Goal: Task Accomplishment & Management: Manage account settings

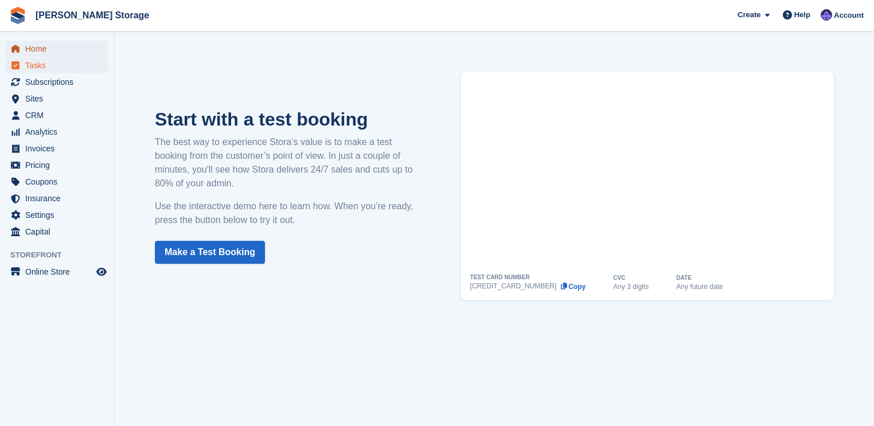
click at [42, 55] on span "Home" at bounding box center [59, 49] width 69 height 16
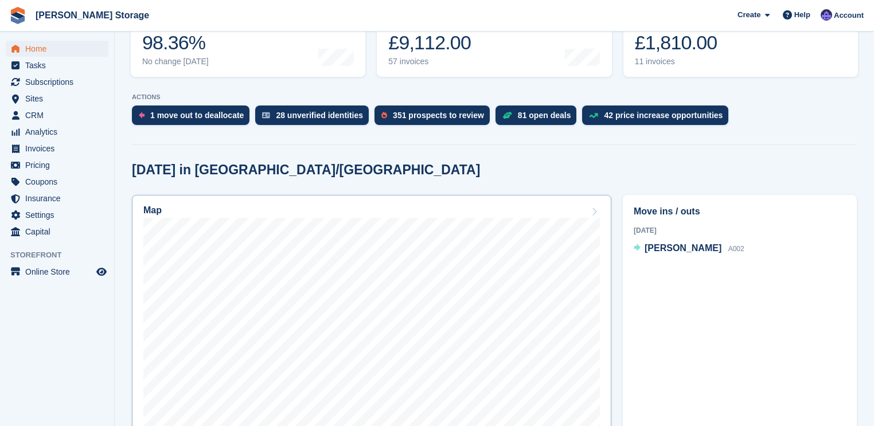
scroll to position [184, 0]
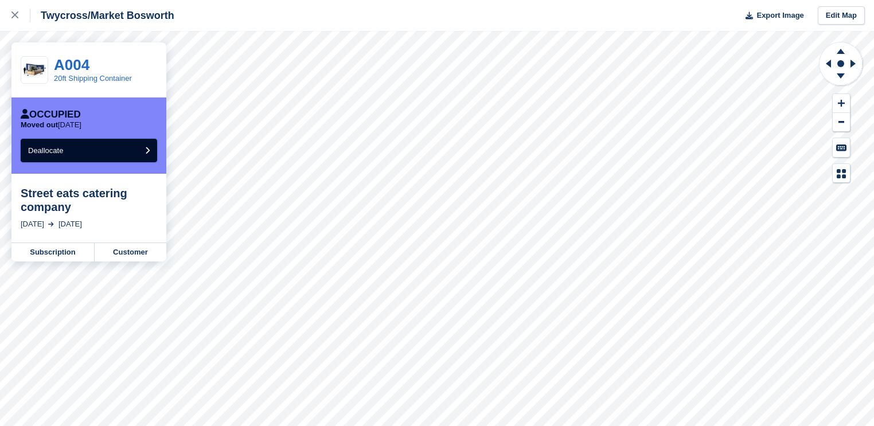
drag, startPoint x: 50, startPoint y: 153, endPoint x: 481, endPoint y: 30, distance: 448.6
click at [50, 153] on span "Deallocate" at bounding box center [45, 150] width 35 height 9
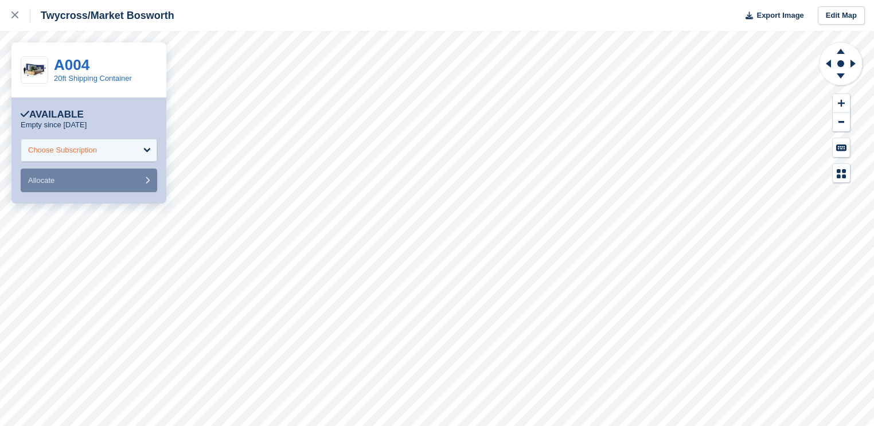
click at [99, 147] on div "Choose Subscription" at bounding box center [89, 150] width 137 height 23
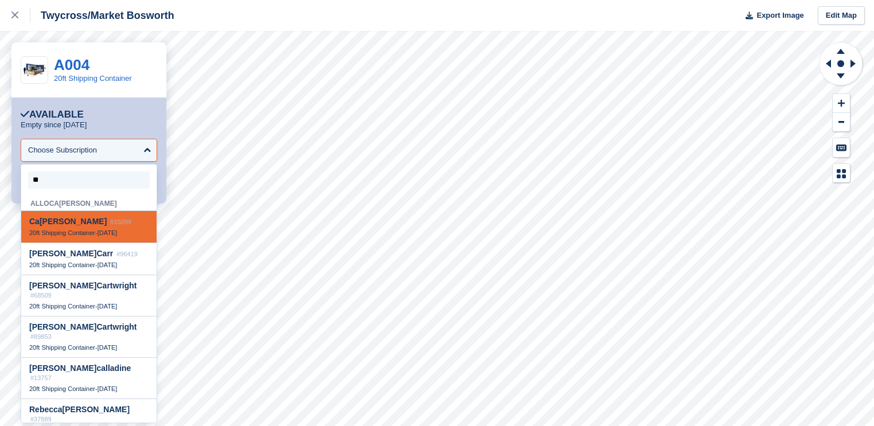
type input "*"
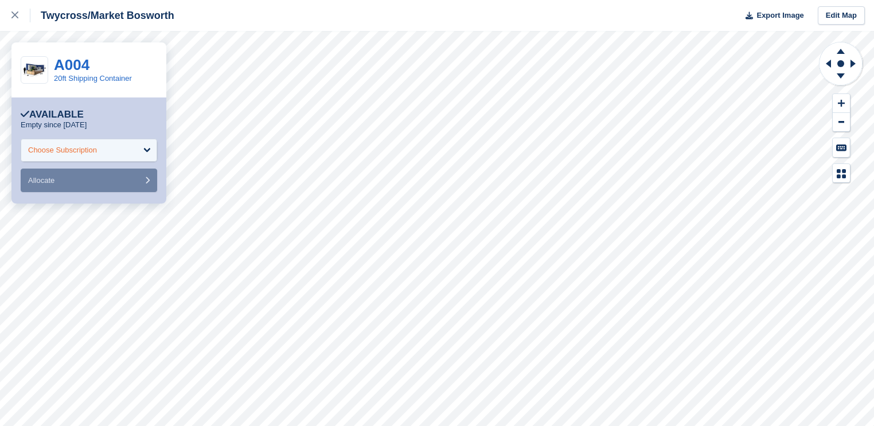
click at [63, 151] on div "Choose Subscription" at bounding box center [62, 150] width 69 height 11
click at [113, 143] on div "Choose Subscription" at bounding box center [89, 150] width 137 height 23
click at [108, 150] on div "Choose Subscription" at bounding box center [89, 150] width 137 height 23
click at [133, 149] on div "Choose Subscription" at bounding box center [89, 150] width 137 height 23
click at [127, 157] on div "Choose Subscription" at bounding box center [89, 150] width 137 height 23
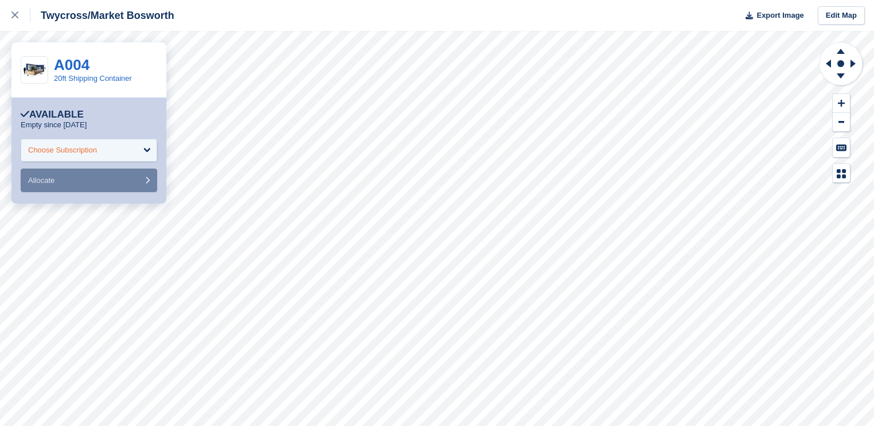
click at [81, 152] on div "Choose Subscription" at bounding box center [62, 150] width 69 height 11
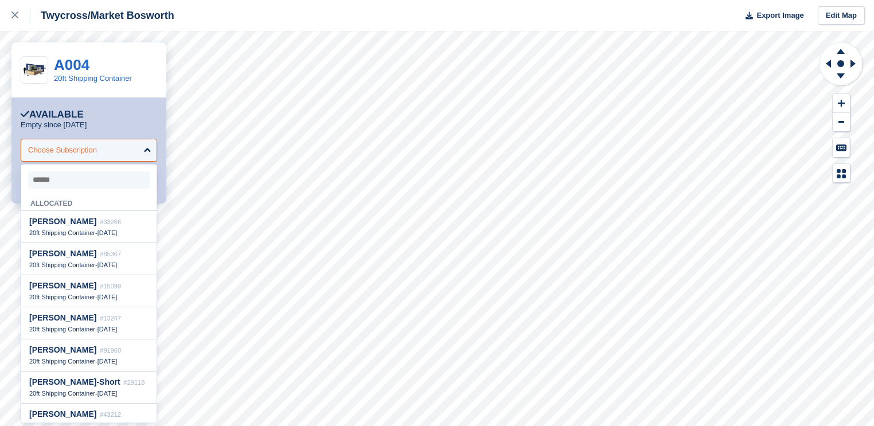
click at [71, 155] on div "Choose Subscription" at bounding box center [62, 150] width 69 height 11
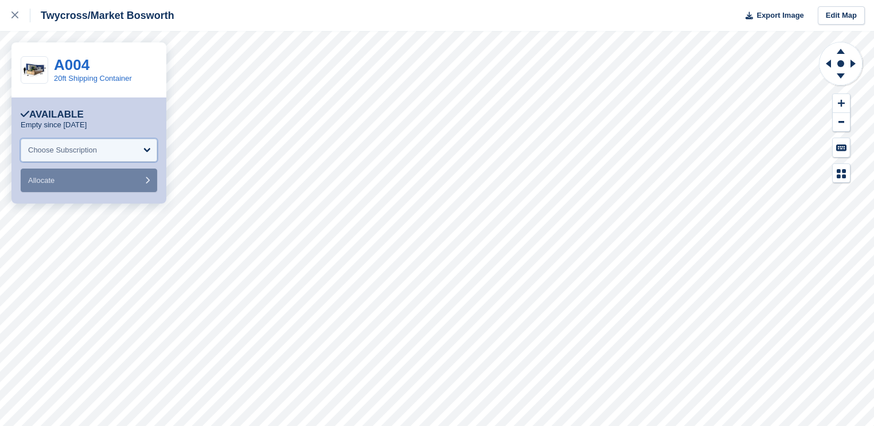
click at [70, 151] on div "Choose Subscription" at bounding box center [62, 150] width 69 height 11
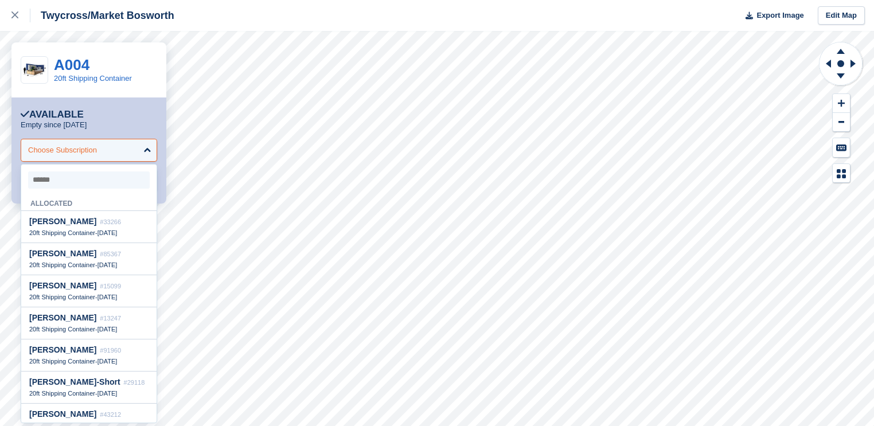
click at [69, 149] on div "Choose Subscription" at bounding box center [62, 150] width 69 height 11
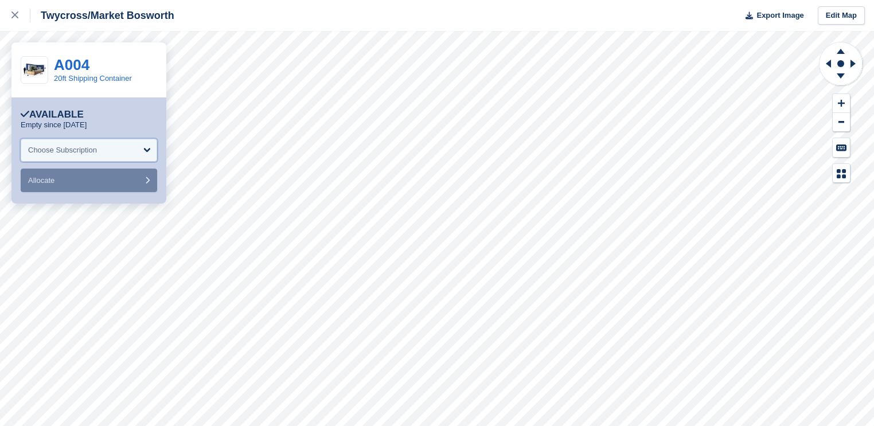
click at [64, 150] on div "Choose Subscription" at bounding box center [62, 150] width 69 height 11
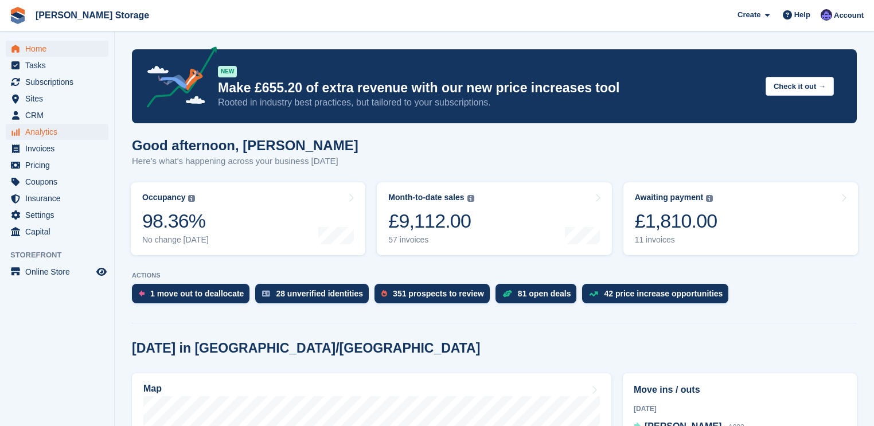
scroll to position [184, 0]
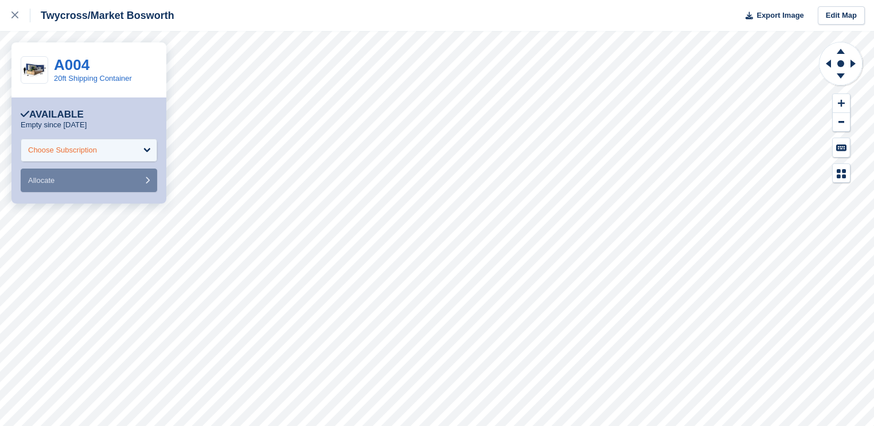
click at [147, 147] on div "Choose Subscription" at bounding box center [89, 150] width 137 height 23
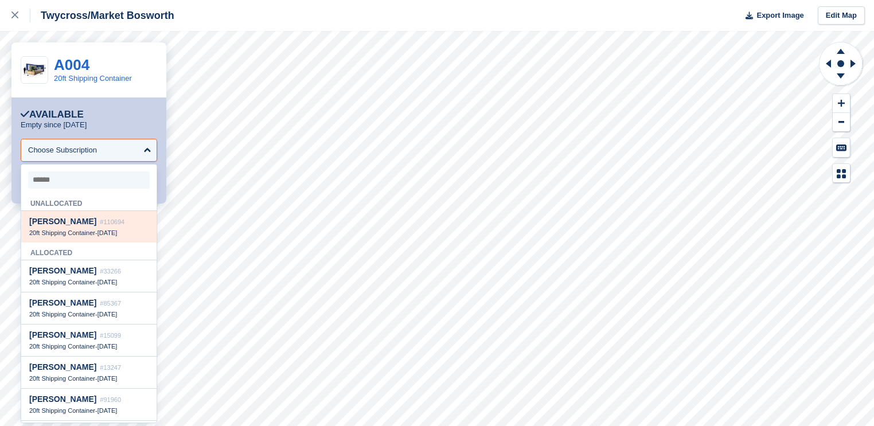
click at [100, 225] on span "#110694" at bounding box center [112, 222] width 25 height 7
select select "******"
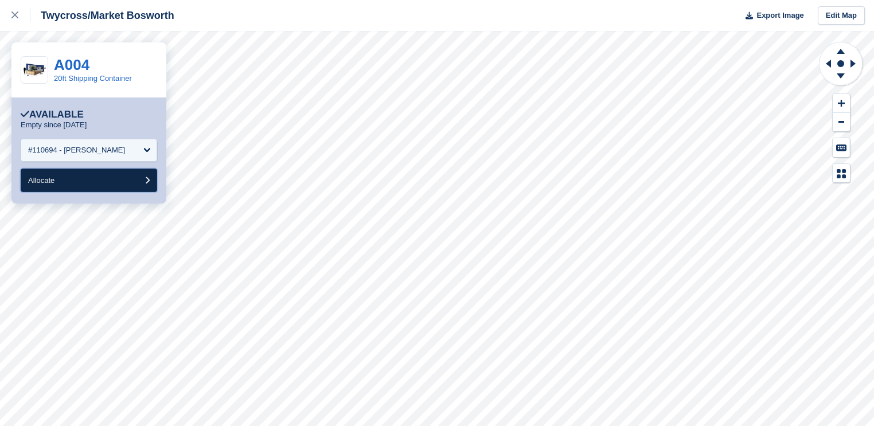
click at [95, 180] on button "Allocate" at bounding box center [89, 181] width 137 height 24
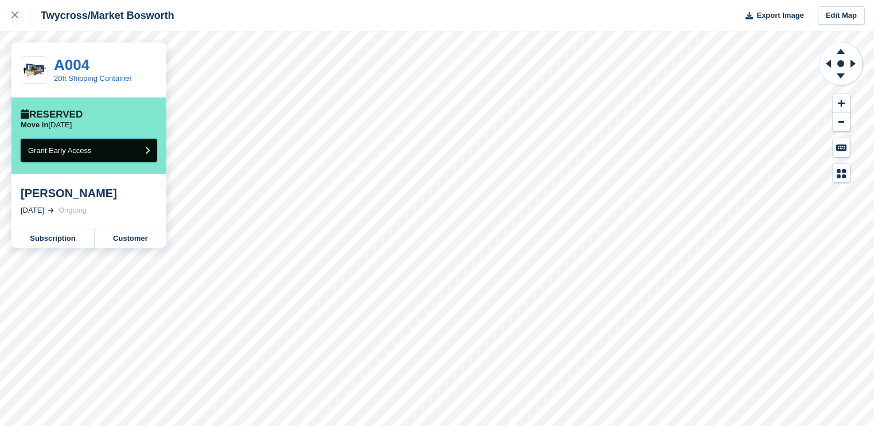
click at [89, 153] on span "Grant Early Access" at bounding box center [60, 150] width 64 height 9
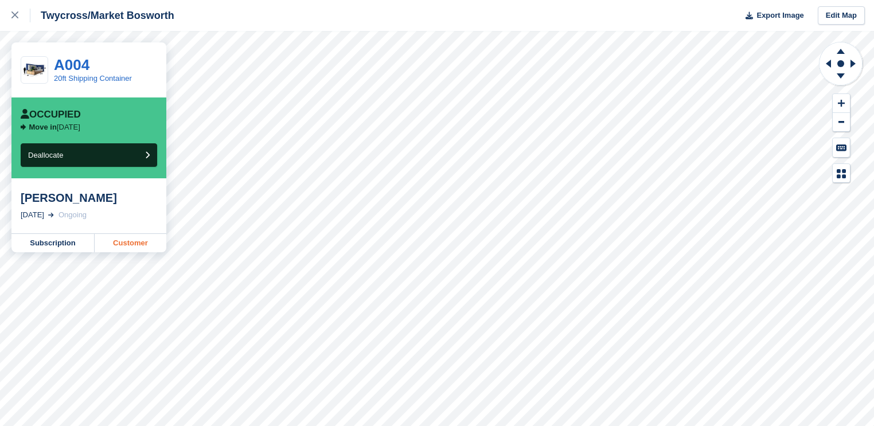
click at [129, 247] on link "Customer" at bounding box center [131, 243] width 72 height 18
